Goal: Find specific page/section: Find specific page/section

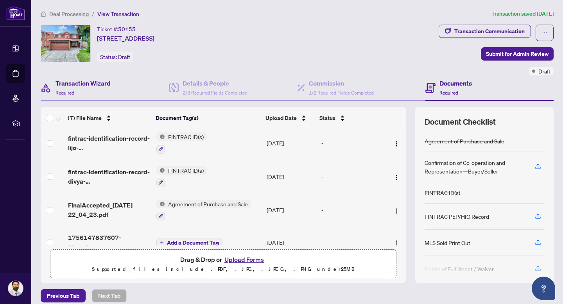
scroll to position [111, 0]
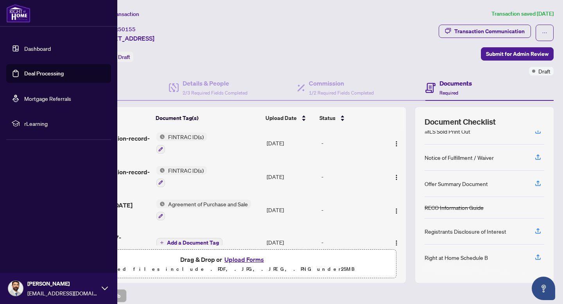
click at [24, 47] on link "Dashboard" at bounding box center [37, 48] width 27 height 7
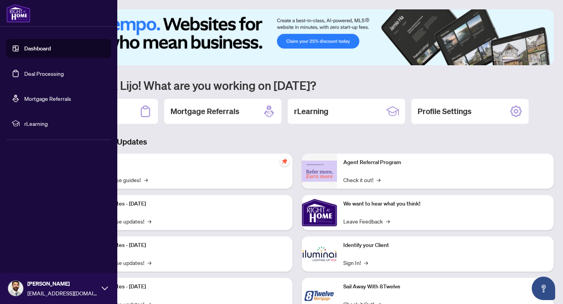
click at [51, 51] on link "Dashboard" at bounding box center [37, 48] width 27 height 7
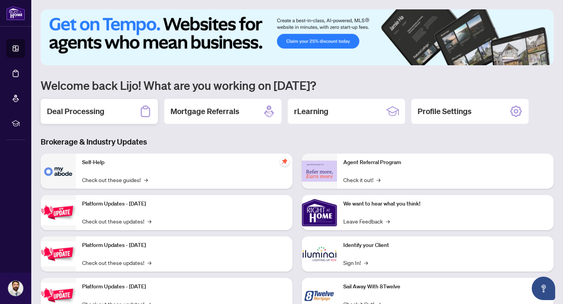
click at [107, 105] on div "Deal Processing" at bounding box center [99, 111] width 117 height 25
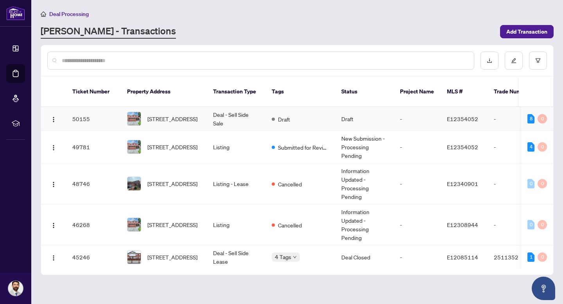
click at [324, 119] on td "Draft" at bounding box center [301, 119] width 70 height 24
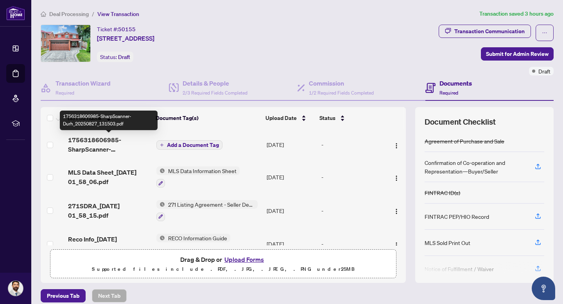
click at [96, 144] on span "1756318606985-SharpScanner-Durh_20250827_131503.pdf" at bounding box center [109, 144] width 82 height 19
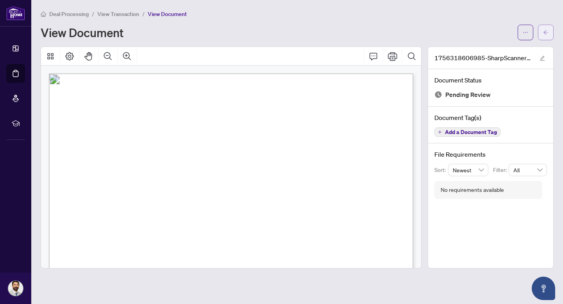
click at [544, 31] on icon "arrow-left" at bounding box center [545, 32] width 5 height 5
